Goal: Complete application form

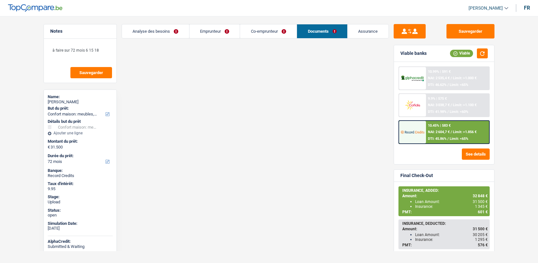
select select "household"
select select "72"
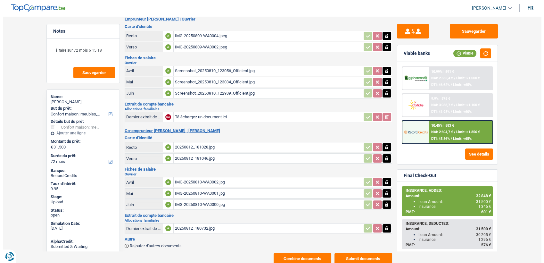
scroll to position [45, 0]
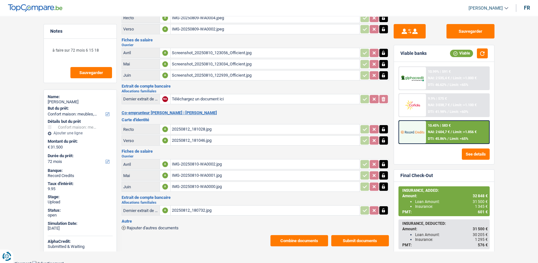
click at [302, 235] on button "Combine documents" at bounding box center [300, 240] width 58 height 11
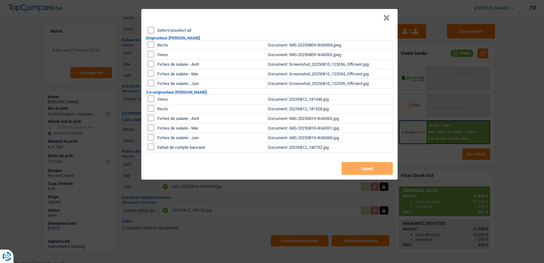
click at [149, 45] on input "checkbox" at bounding box center [151, 44] width 6 height 6
checkbox input "true"
click at [149, 48] on input "checkbox" at bounding box center [151, 44] width 6 height 6
checkbox input "true"
click at [364, 174] on button "Export" at bounding box center [366, 168] width 51 height 13
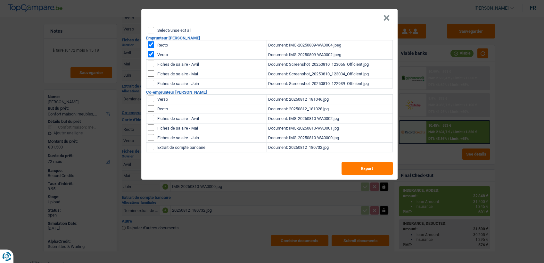
click at [152, 98] on input "checkbox" at bounding box center [151, 98] width 6 height 6
checkbox input "true"
click at [152, 104] on td at bounding box center [151, 109] width 10 height 10
click at [152, 102] on input "checkbox" at bounding box center [151, 98] width 6 height 6
checkbox input "true"
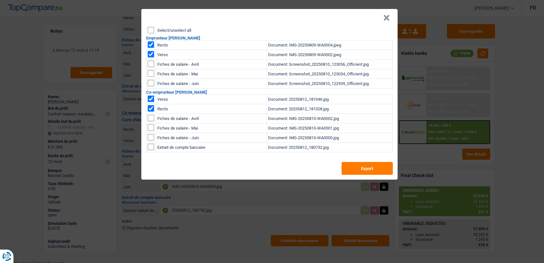
click at [152, 47] on input "checkbox" at bounding box center [151, 44] width 6 height 6
checkbox input "false"
click at [151, 48] on input "checkbox" at bounding box center [151, 44] width 6 height 6
checkbox input "false"
click at [376, 168] on button "Export" at bounding box center [366, 168] width 51 height 13
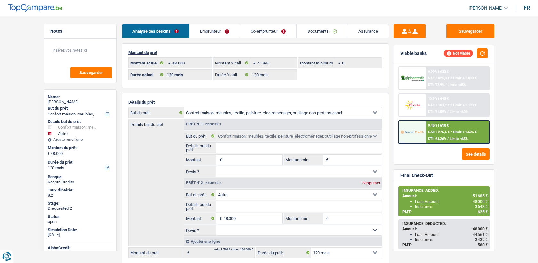
select select "household"
select select "other"
select select "120"
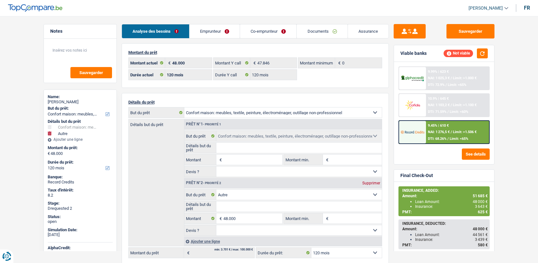
select select "120"
select select "household"
select select "other"
select select "120"
